Goal: Transaction & Acquisition: Purchase product/service

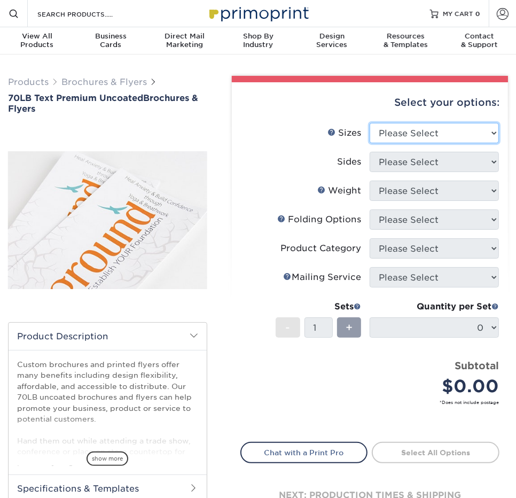
click at [420, 123] on select "Please Select 3.67" x 8.5" 4" x 6" 4" x 8.5" 4" x 9" 4.25" x 5.5" 4.25" x 11" 5…" at bounding box center [434, 133] width 129 height 20
select select "7.00x8.50"
click at [370, 123] on select "Please Select 3.67" x 8.5" 4" x 6" 4" x 8.5" 4" x 9" 4.25" x 5.5" 4.25" x 11" 5…" at bounding box center [434, 133] width 129 height 20
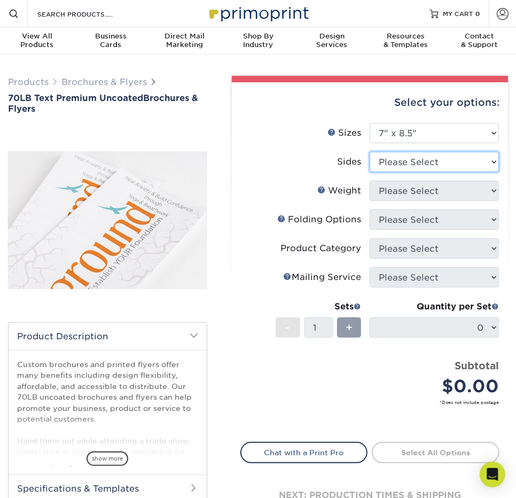
click at [429, 152] on select "Please Select Print Both Sides Print Front Only" at bounding box center [434, 162] width 129 height 20
select select "32d3c223-f82c-492b-b915-ba065a00862f"
click at [370, 152] on select "Please Select Print Both Sides Print Front Only" at bounding box center [434, 162] width 129 height 20
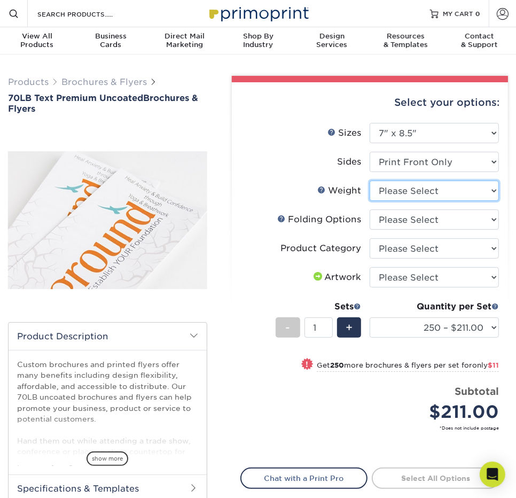
click at [413, 181] on select "Please Select 70LB" at bounding box center [434, 191] width 129 height 20
select select "70LB"
click at [370, 181] on select "Please Select 70LB" at bounding box center [434, 191] width 129 height 20
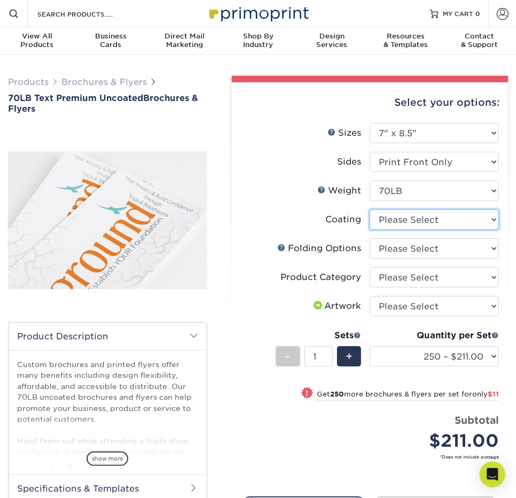
click at [402, 209] on select at bounding box center [434, 219] width 129 height 20
select select "3e7618de-abca-4bda-9f97-8b9129e913d8"
click at [370, 209] on select at bounding box center [434, 219] width 129 height 20
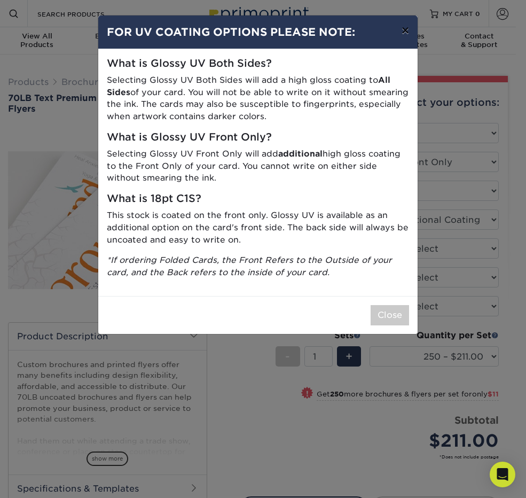
click at [410, 24] on button "×" at bounding box center [405, 30] width 25 height 30
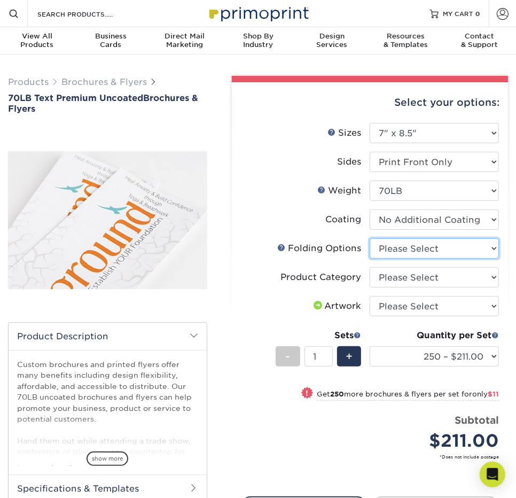
click at [408, 238] on select "Please Select FLAT - No Folding Half-Fold (Vertical) Half-Fold (Horizontal) Tri…" at bounding box center [434, 248] width 129 height 20
select select "9b1d5825-34d1-4721-9874-ed79abb003d7"
click at [370, 238] on select "Please Select FLAT - No Folding Half-Fold (Vertical) Half-Fold (Horizontal) Tri…" at bounding box center [434, 248] width 129 height 20
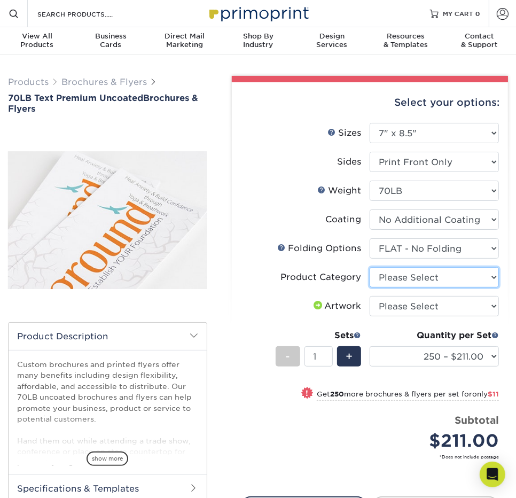
click at [407, 267] on select "Please Select Flyers and Brochures" at bounding box center [434, 277] width 129 height 20
select select "1a668080-6b7c-4174-b399-2c3833b27ef4"
click at [370, 267] on select "Please Select Flyers and Brochures" at bounding box center [434, 277] width 129 height 20
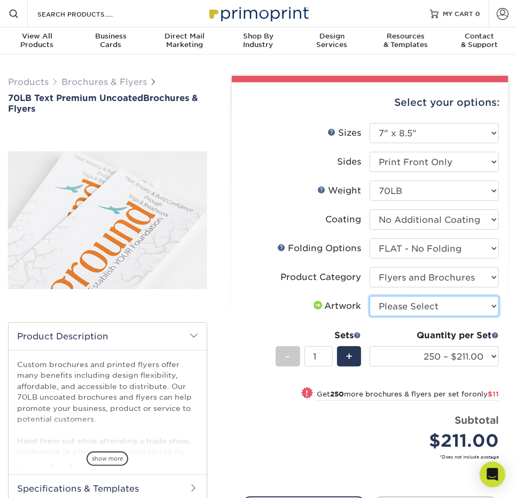
click at [394, 296] on select "Please Select I will upload files I need a design - $175" at bounding box center [434, 306] width 129 height 20
select select "upload"
click at [370, 296] on select "Please Select I will upload files I need a design - $175" at bounding box center [434, 306] width 129 height 20
click at [401, 296] on select "Please Select I will upload files I need a design - $175" at bounding box center [434, 306] width 129 height 20
click at [370, 296] on select "Please Select I will upload files I need a design - $175" at bounding box center [434, 306] width 129 height 20
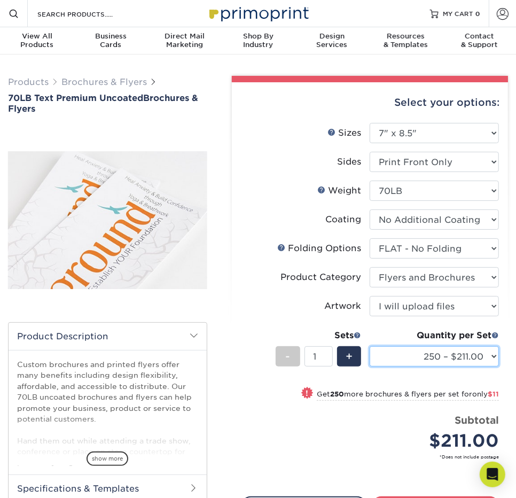
click at [458, 346] on select "250 – $211.00 500 – $222.00 1000 – $247.00 2000 – $321.00 2500 – $401.00 3000 –…" at bounding box center [434, 356] width 129 height 20
click at [370, 346] on select "250 – $211.00 500 – $222.00 1000 – $247.00 2000 – $321.00 2500 – $401.00 3000 –…" at bounding box center [434, 356] width 129 height 20
